Goal: Information Seeking & Learning: Learn about a topic

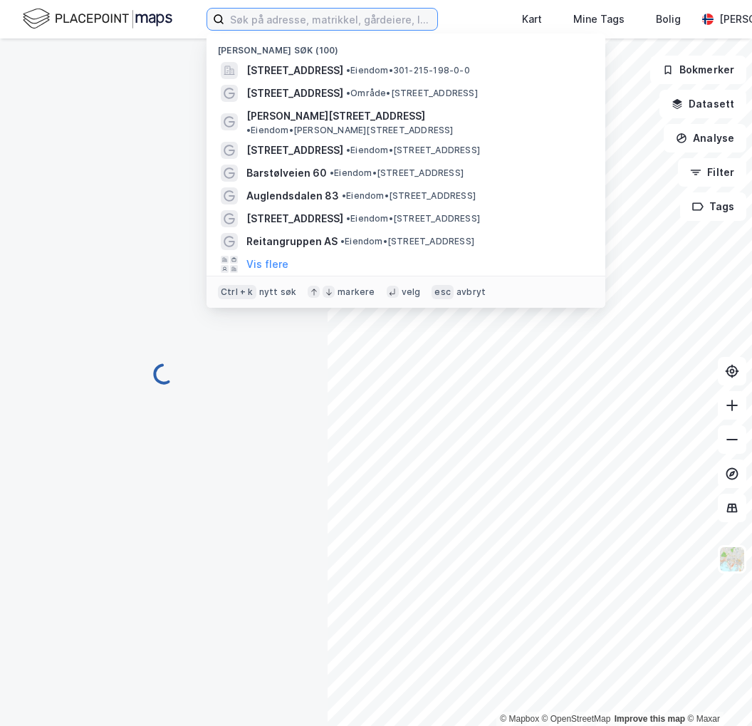
click at [304, 22] on input at bounding box center [330, 19] width 213 height 21
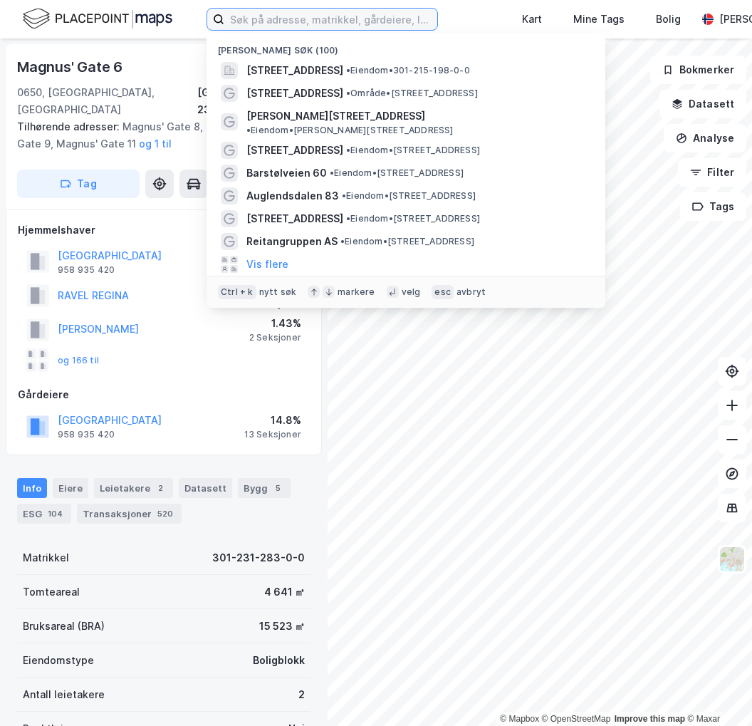
paste input "[STREET_ADDRESS]"
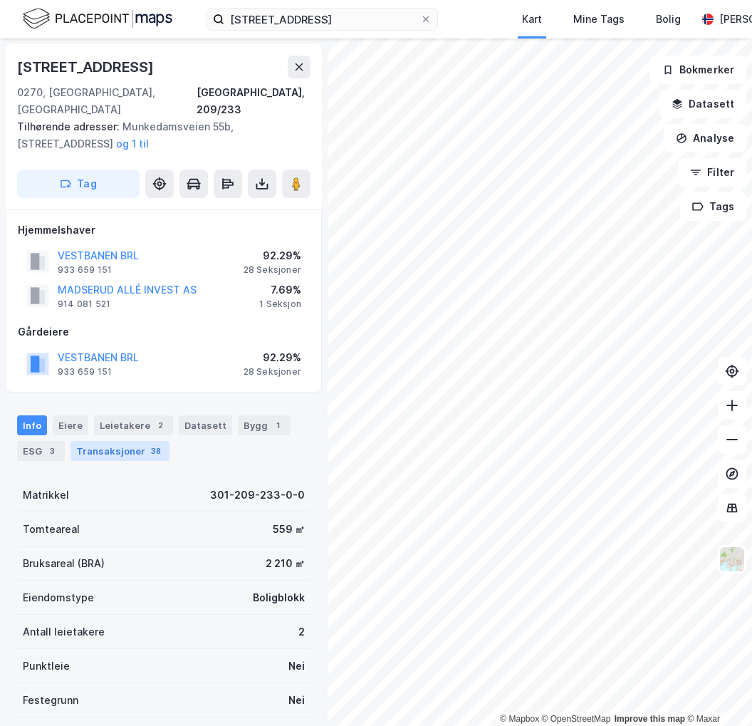
click at [137, 442] on div "Transaksjoner 38" at bounding box center [120, 451] width 99 height 20
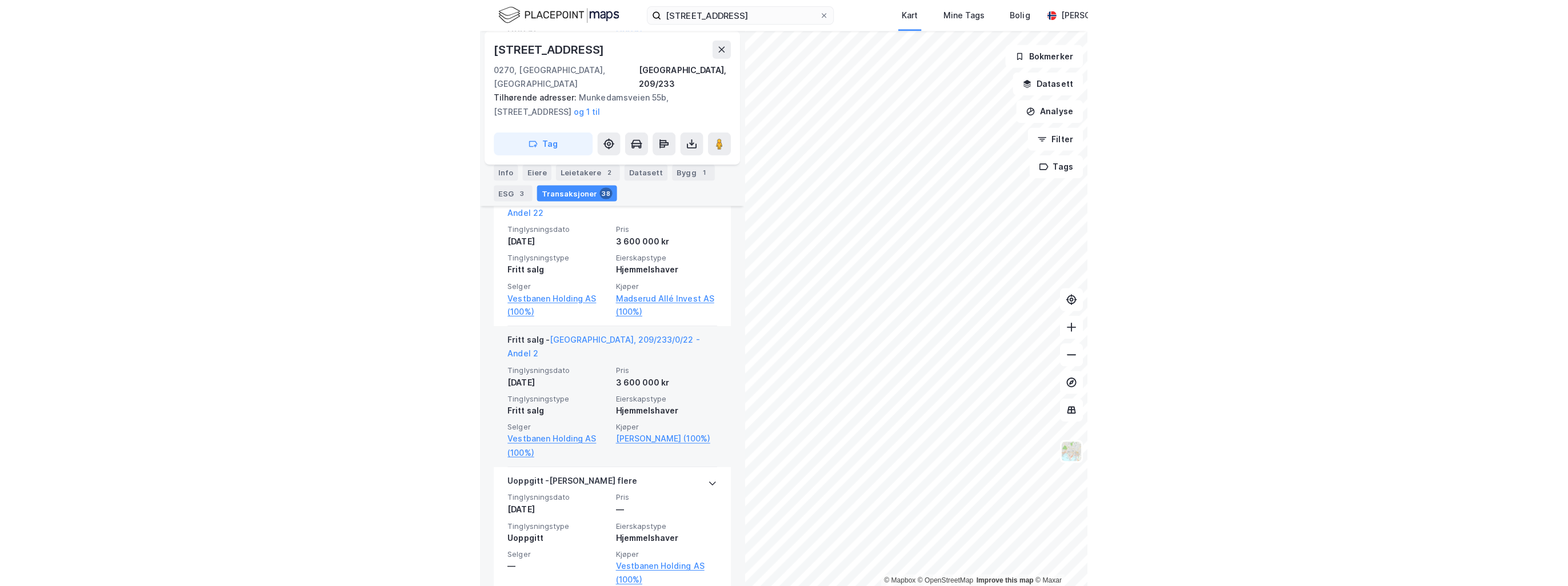
scroll to position [1199, 0]
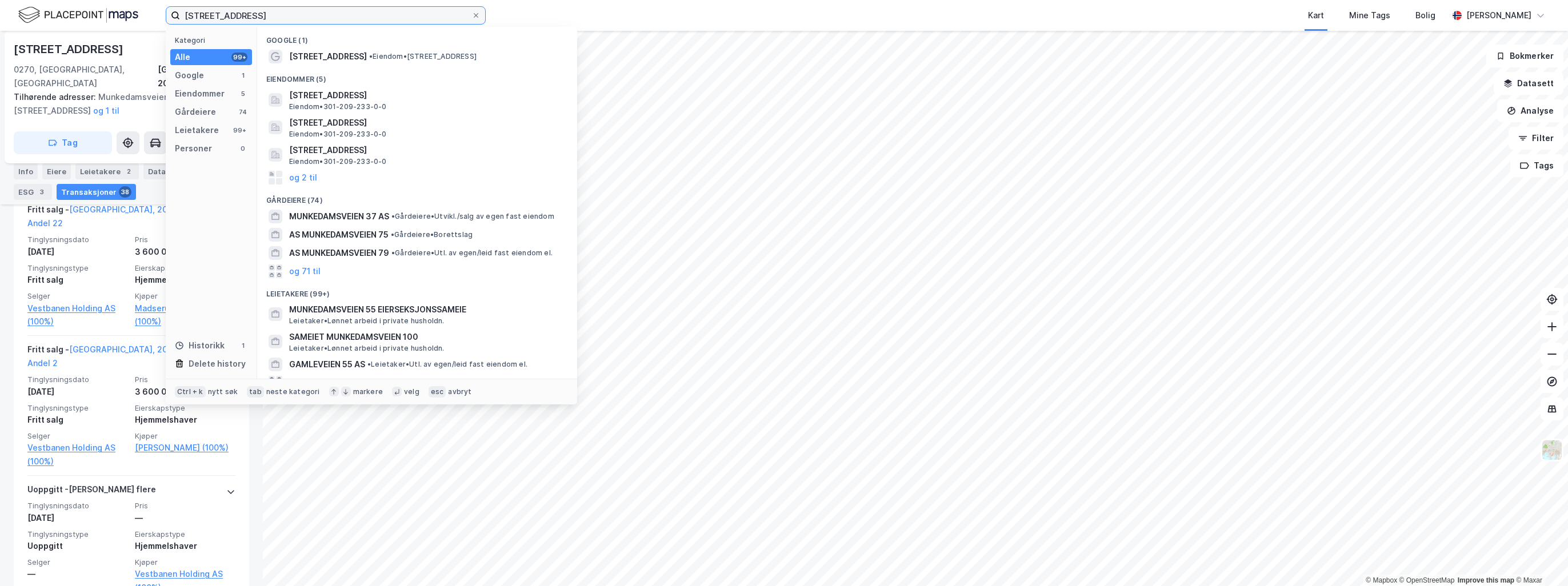
drag, startPoint x: 342, startPoint y: 13, endPoint x: 75, endPoint y: -10, distance: 268.0
click at [75, 0] on html "Munkedamsveien 55 Kategori Alle 99+ Google 1 Eiendommer 5 Gårdeiere 74 Leietake…" at bounding box center [784, 293] width 1568 height 586
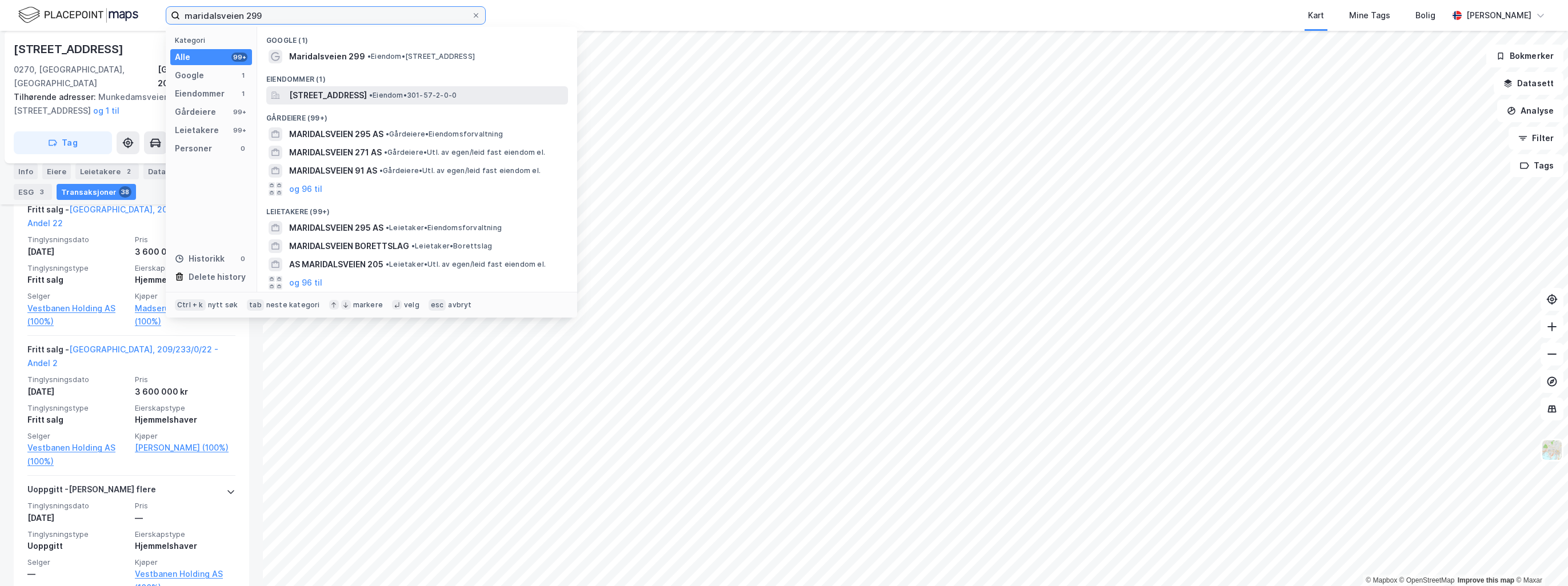
type input "maridalsveien 299"
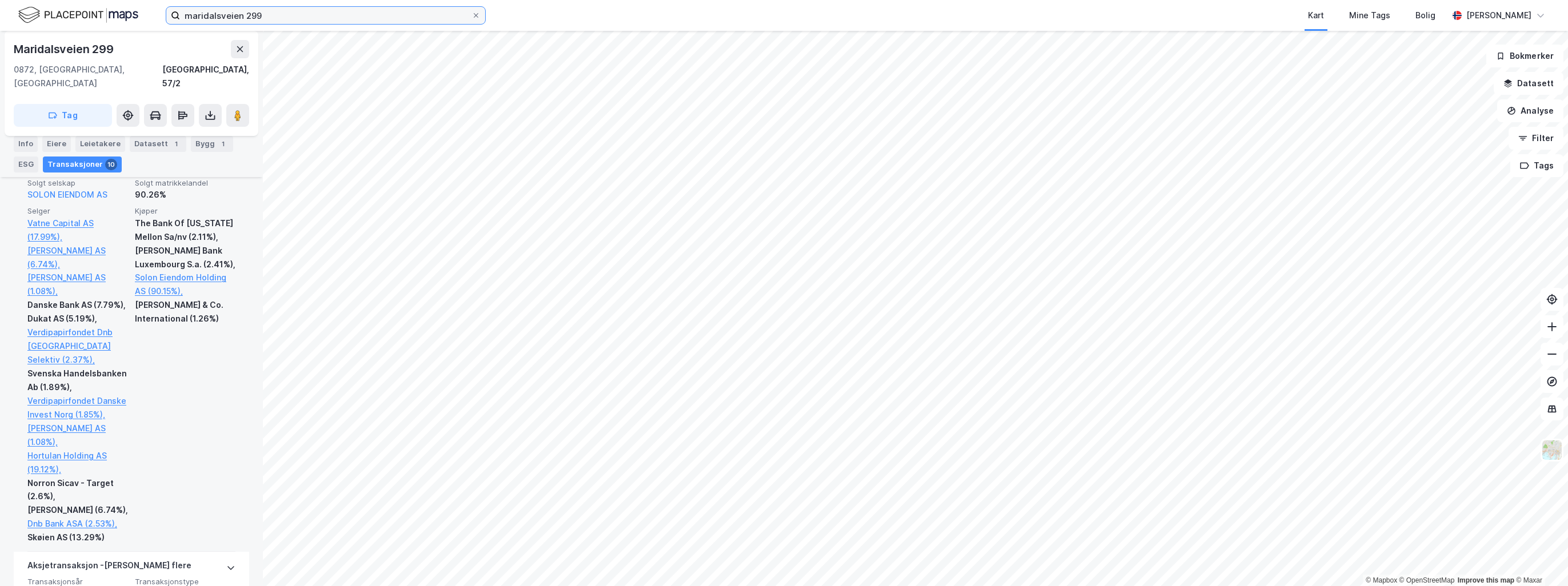
scroll to position [514, 0]
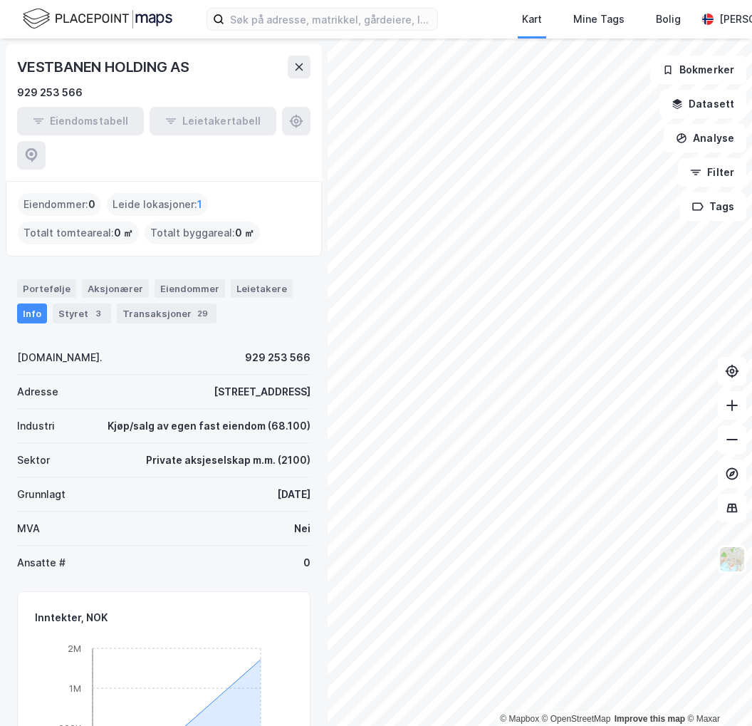
click at [217, 279] on div "Portefølje Aksjonærer Eiendommer Leietakere Info Styret 3 Transaksjoner 29" at bounding box center [163, 301] width 293 height 44
click at [207, 279] on div "Eiendommer" at bounding box center [190, 288] width 71 height 19
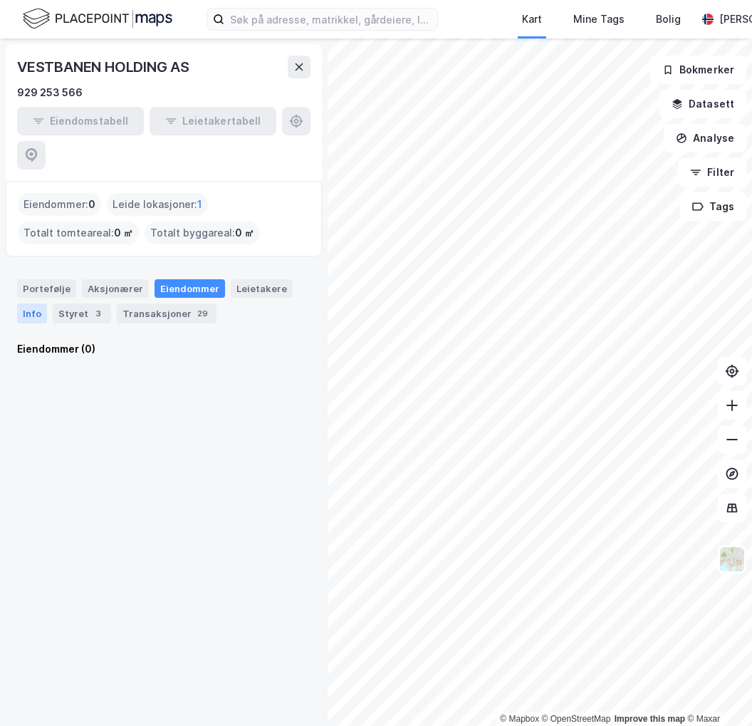
click at [20, 303] on div "Info" at bounding box center [32, 313] width 30 height 20
